Goal: Navigation & Orientation: Find specific page/section

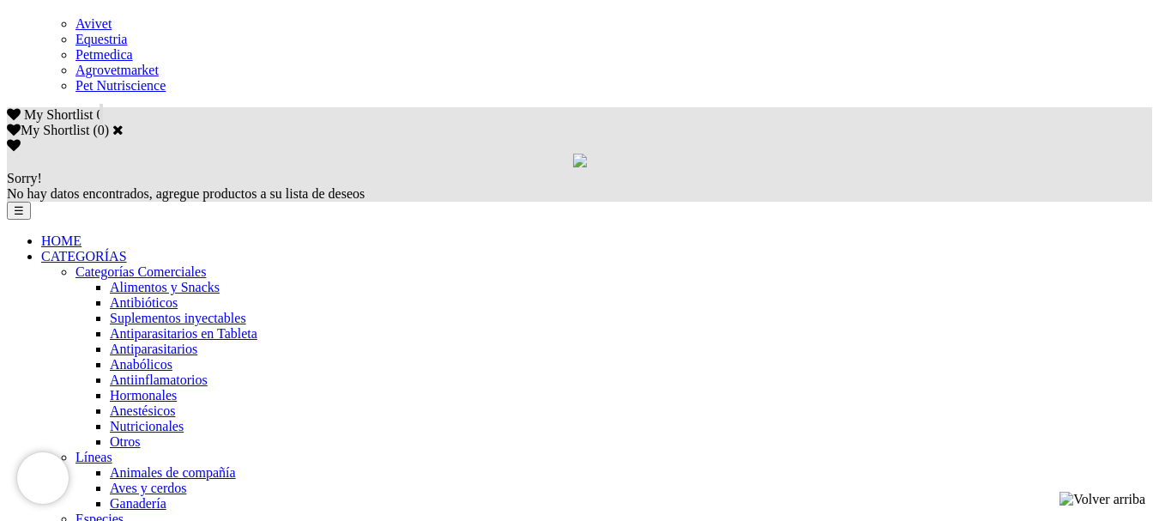
scroll to position [1029, 0]
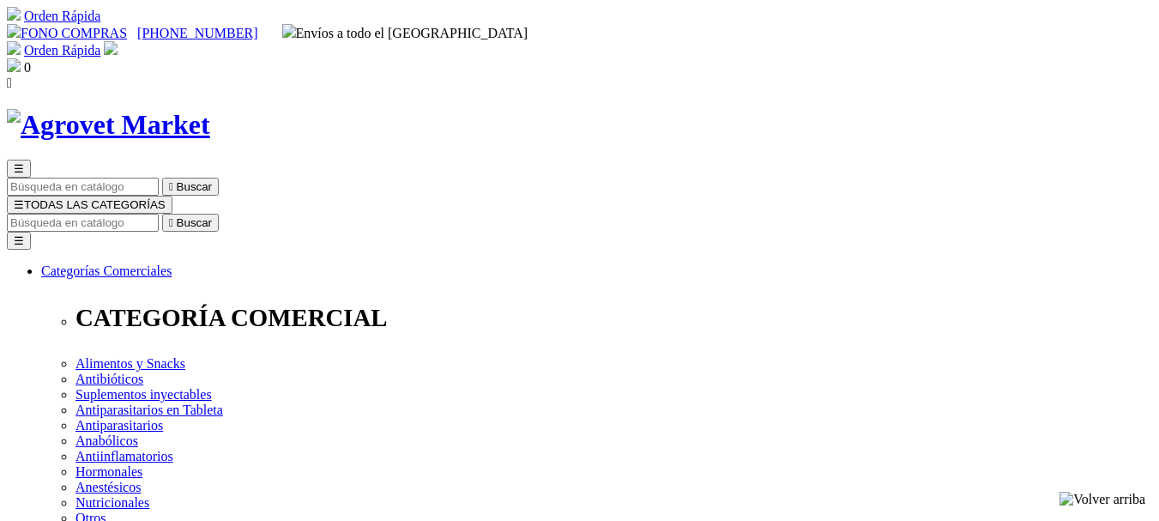
checkbox input "true"
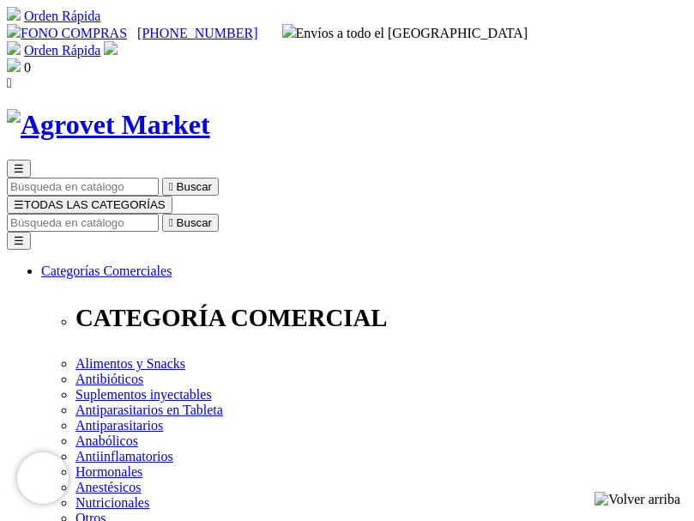
click at [210, 109] on img at bounding box center [108, 125] width 203 height 32
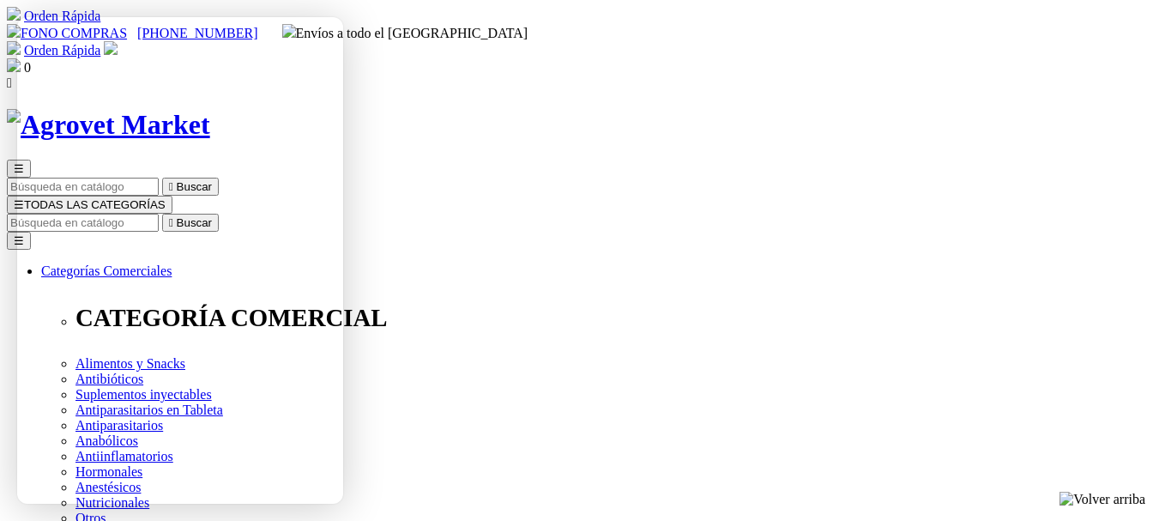
click at [24, 198] on span "☰" at bounding box center [19, 204] width 10 height 13
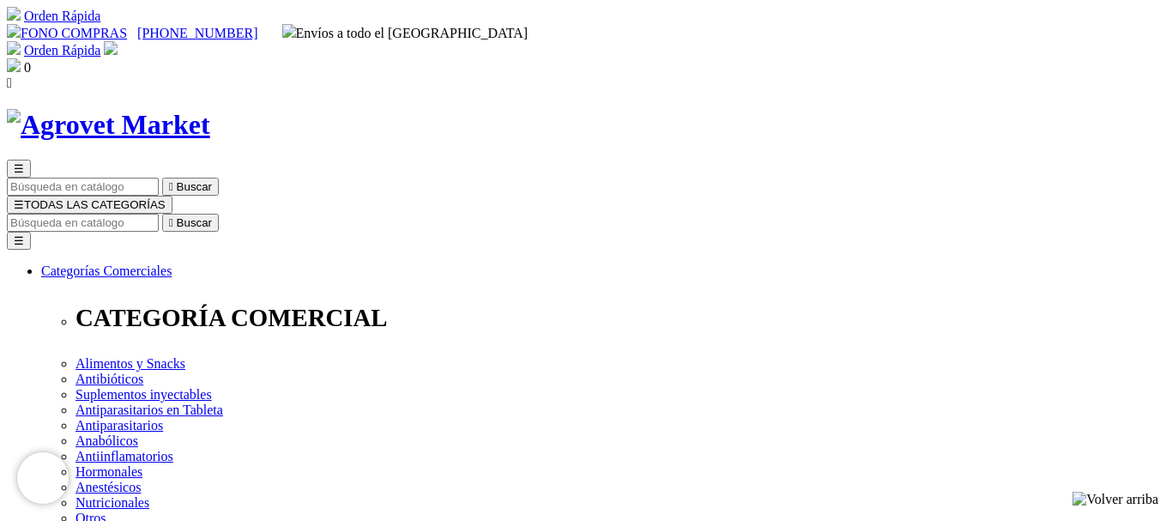
click at [24, 198] on span "☰" at bounding box center [19, 204] width 10 height 13
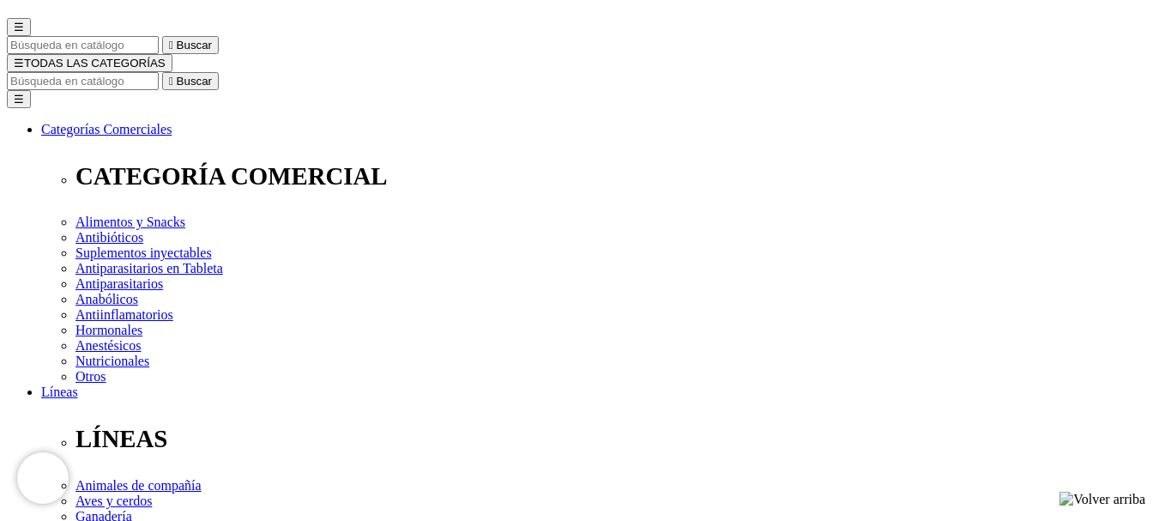
scroll to position [172, 0]
